Goal: Transaction & Acquisition: Purchase product/service

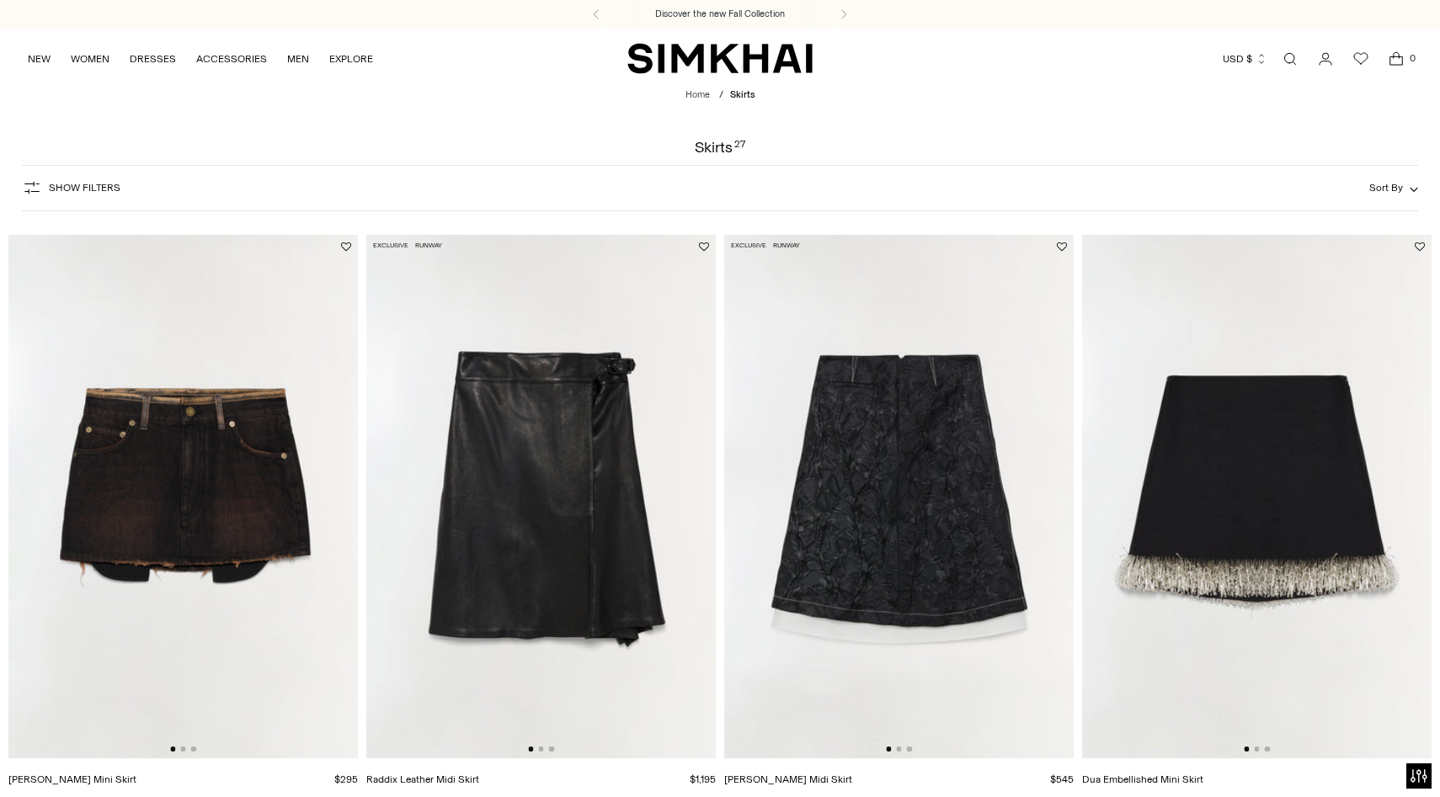
scroll to position [66, 0]
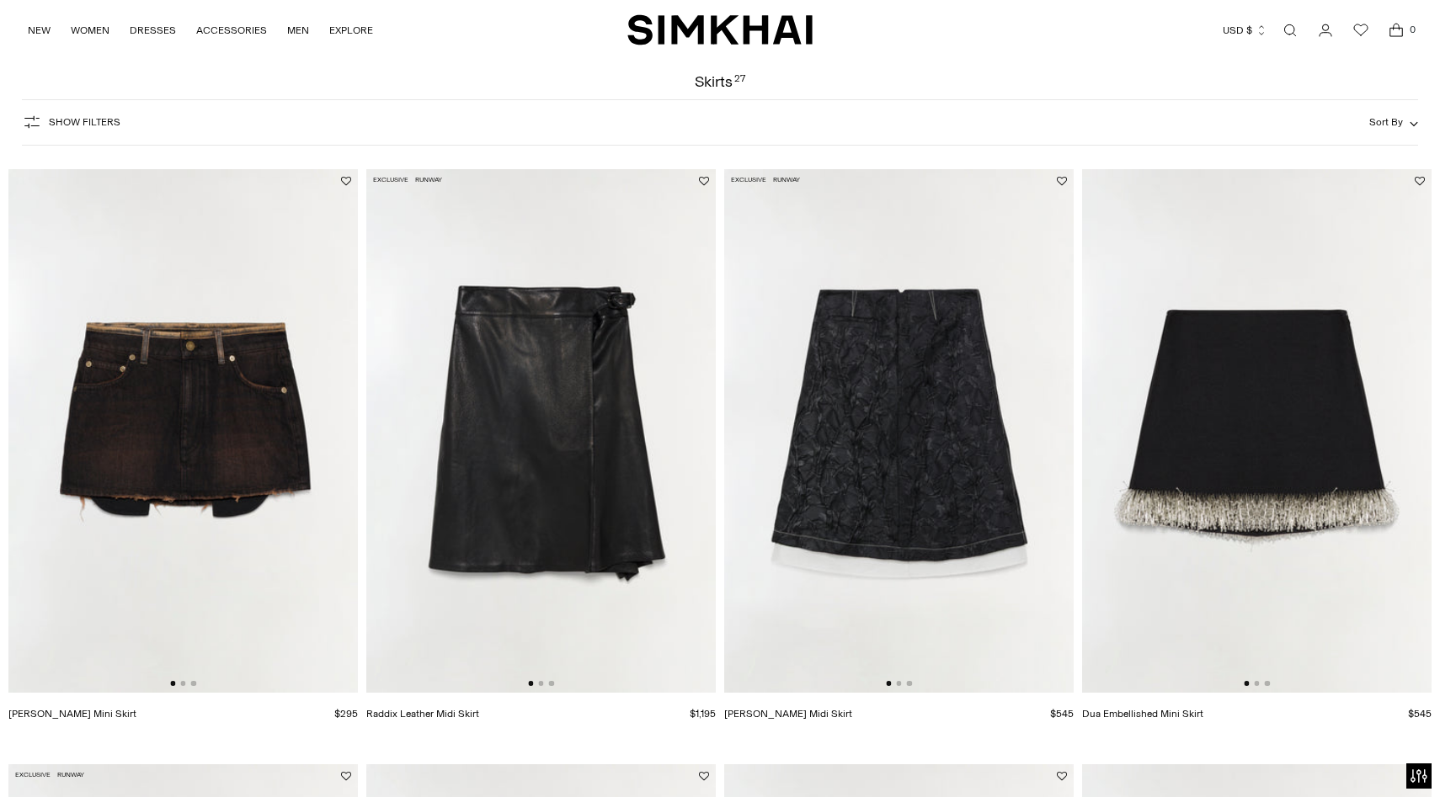
click at [194, 498] on img at bounding box center [182, 431] width 349 height 525
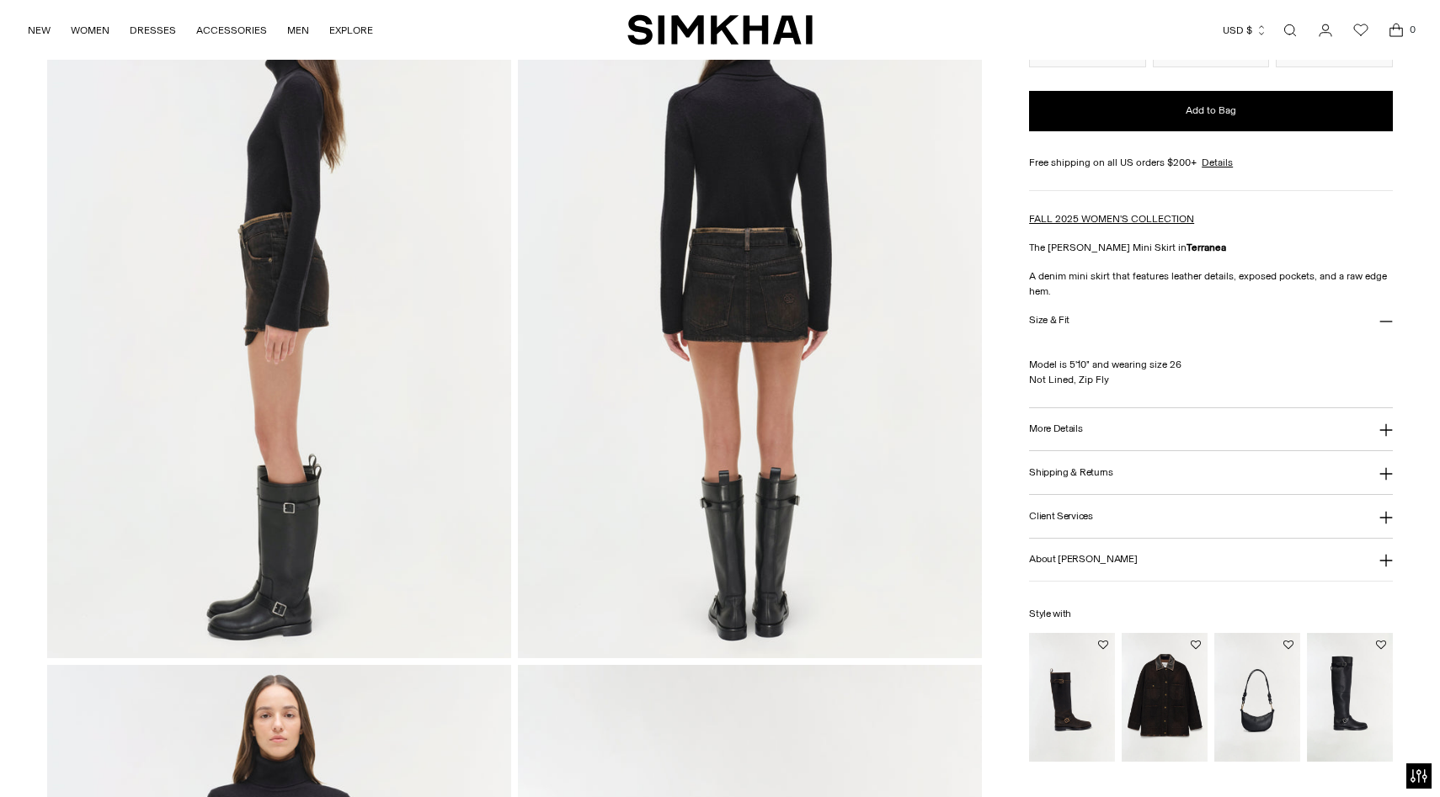
scroll to position [1056, 0]
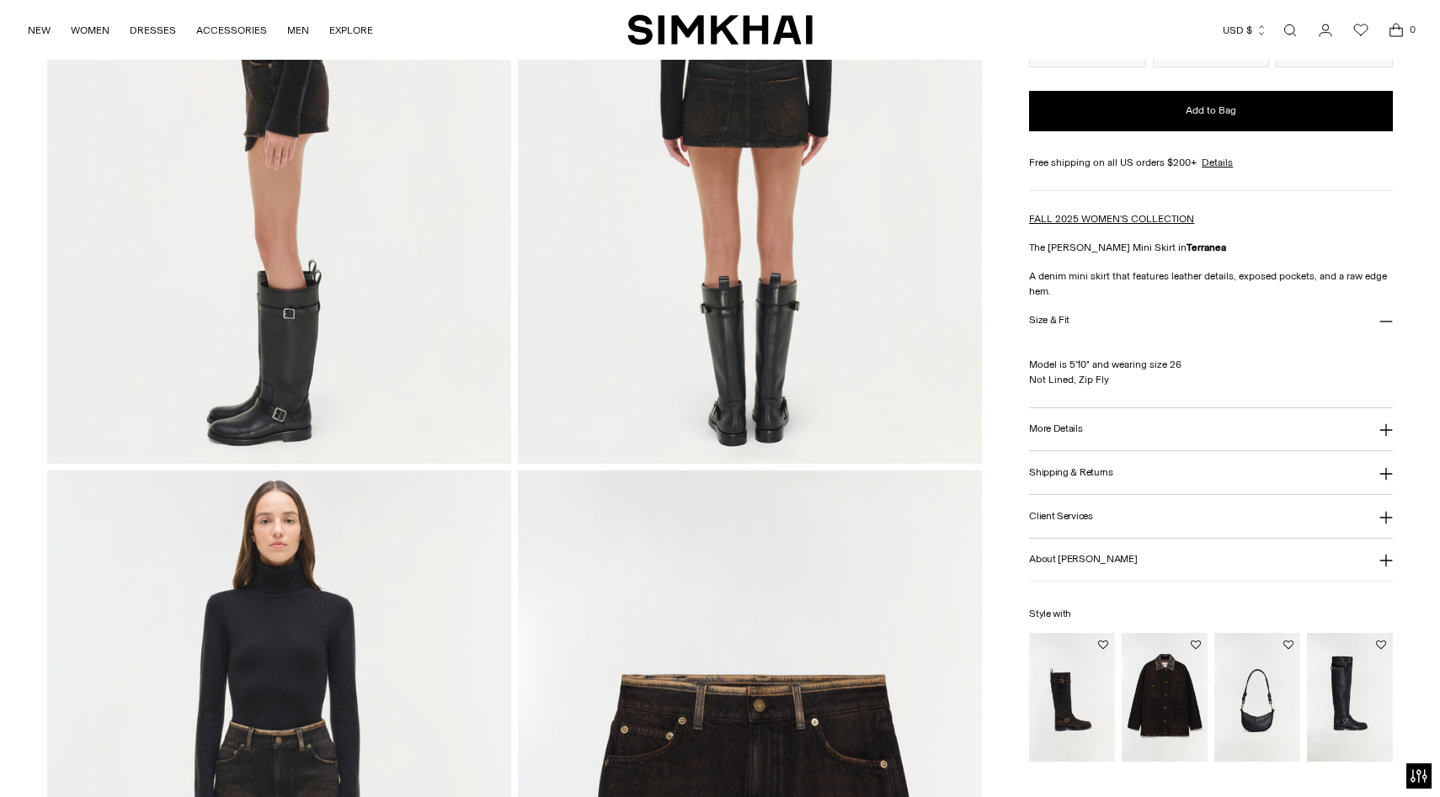
click at [1103, 429] on button "More Details" at bounding box center [1210, 429] width 363 height 43
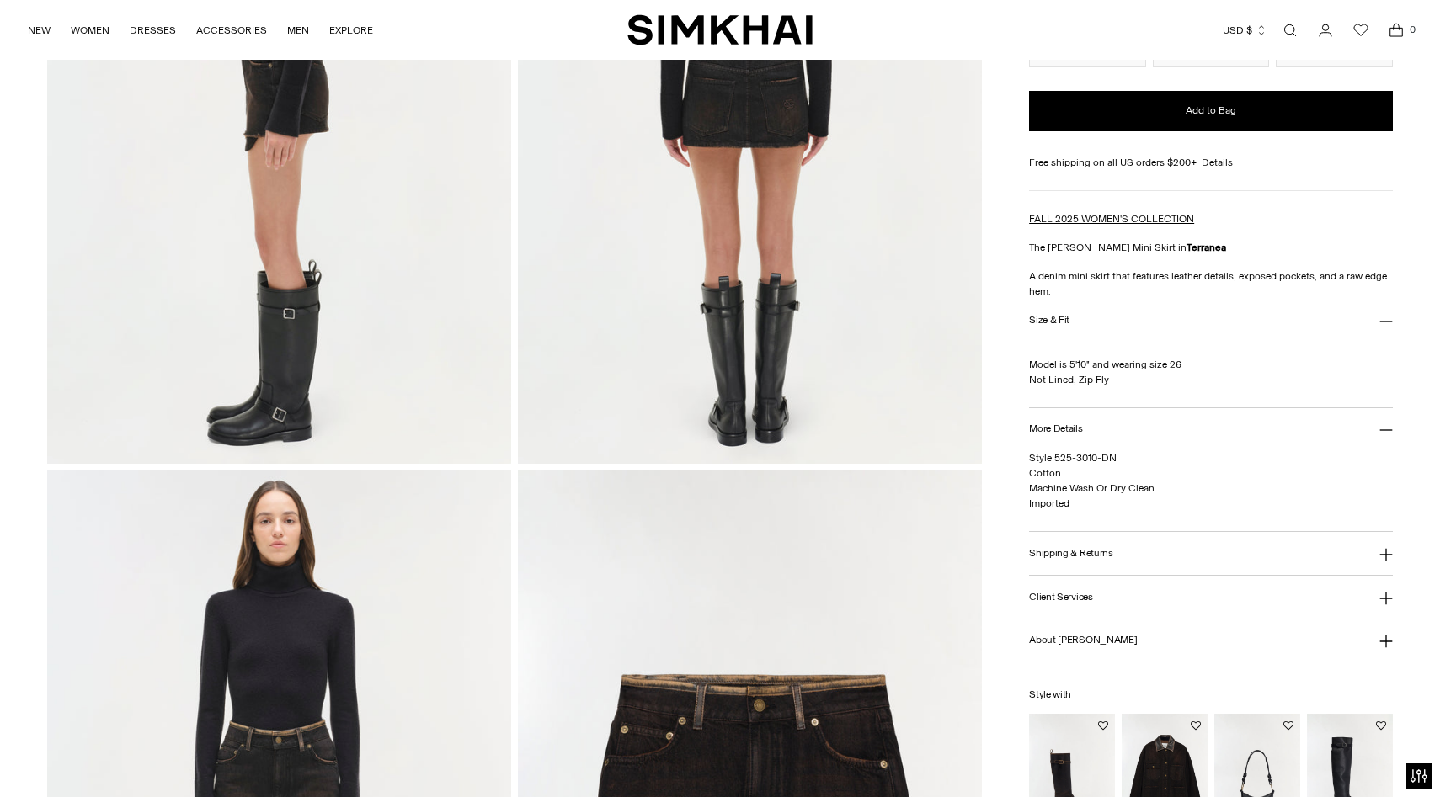
click at [1107, 325] on button "Size & Fit" at bounding box center [1210, 320] width 363 height 43
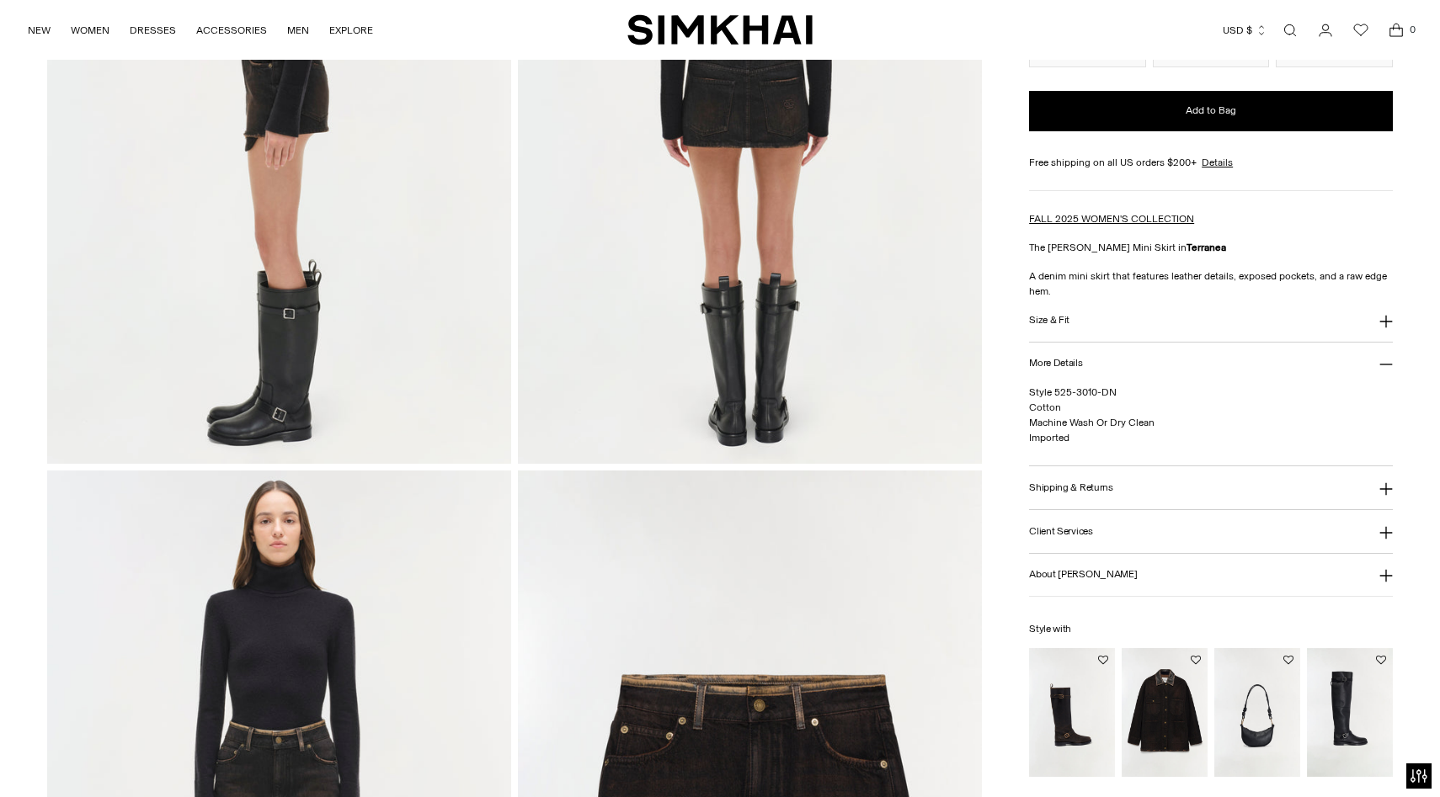
click at [1107, 325] on button "Size & Fit" at bounding box center [1210, 320] width 363 height 43
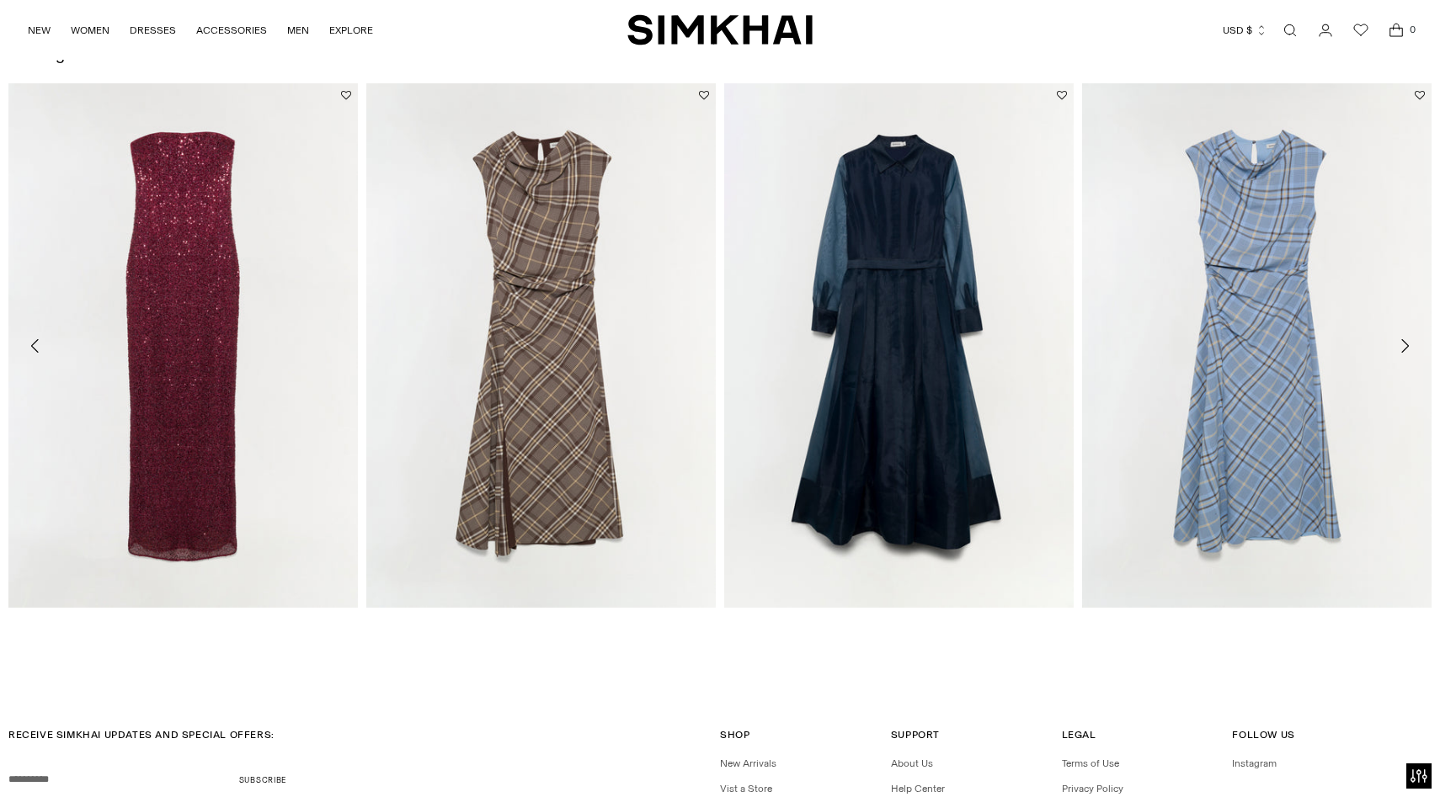
scroll to position [2240, 0]
